Goal: Find specific page/section: Find specific page/section

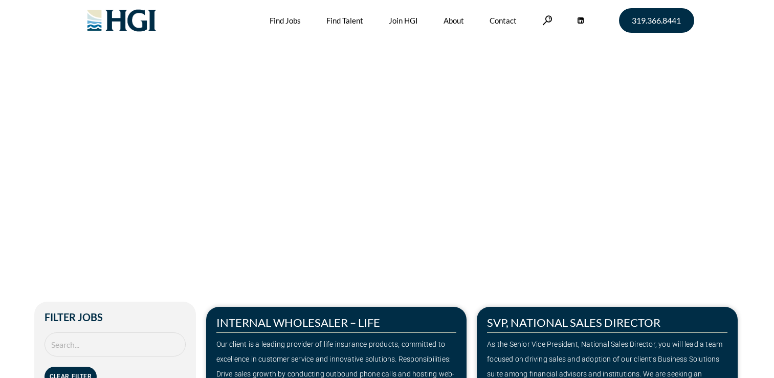
scroll to position [307, 0]
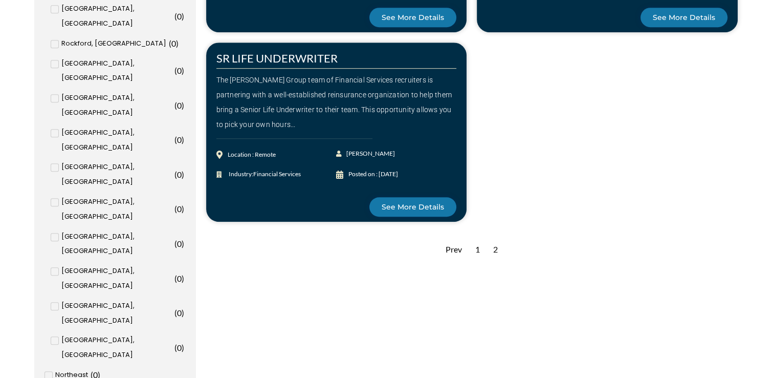
scroll to position [665, 0]
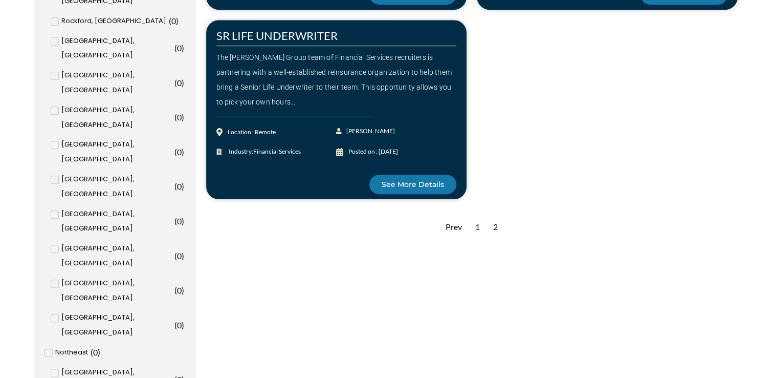
click at [493, 225] on div "2" at bounding box center [495, 226] width 15 height 25
click at [494, 226] on div "2" at bounding box center [495, 226] width 15 height 25
click at [479, 228] on div "1" at bounding box center [477, 226] width 15 height 25
